Goal: Task Accomplishment & Management: Manage account settings

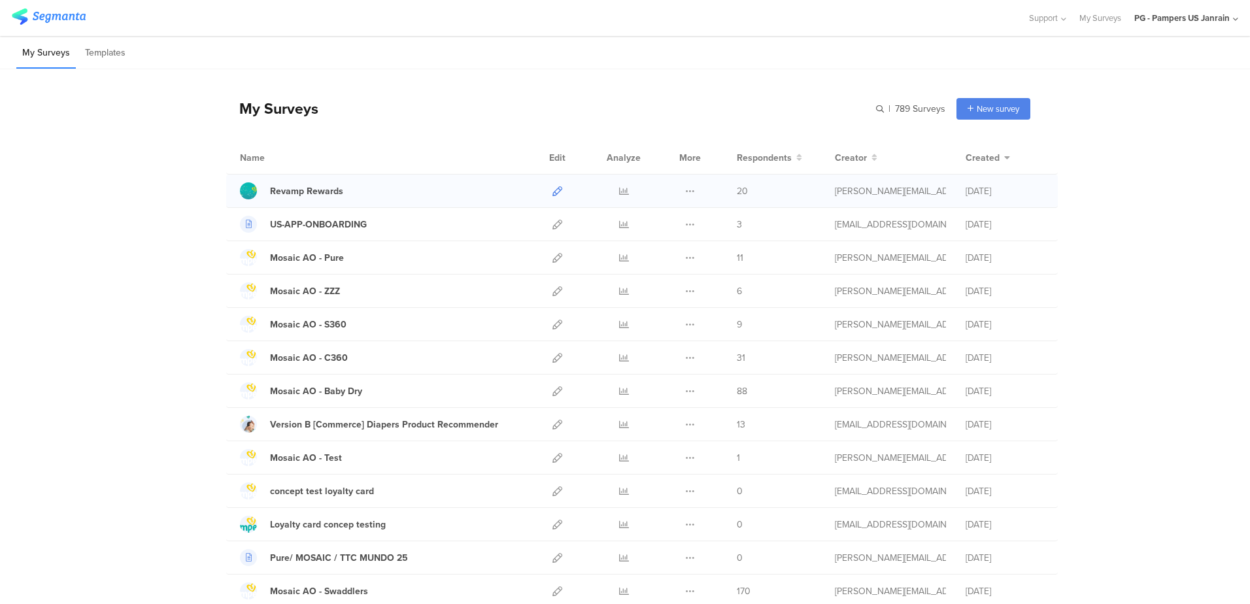
click at [553, 198] on link at bounding box center [558, 191] width 10 height 33
click at [1031, 5] on div "Support" at bounding box center [1048, 18] width 38 height 36
